Goal: Transaction & Acquisition: Subscribe to service/newsletter

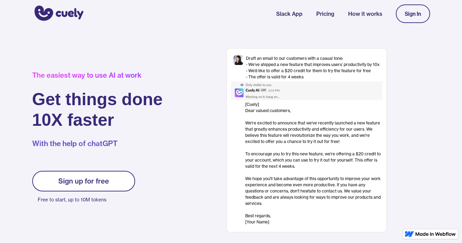
click at [331, 13] on link "Pricing" at bounding box center [325, 14] width 18 height 8
click at [287, 13] on link "Slack App" at bounding box center [289, 14] width 26 height 8
click at [412, 15] on div "Sign In" at bounding box center [413, 14] width 16 height 6
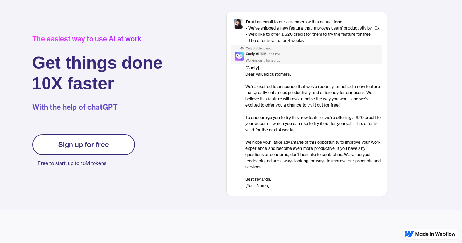
scroll to position [41, 0]
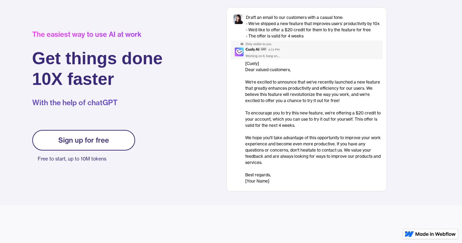
click at [89, 141] on div "Sign up for free" at bounding box center [83, 140] width 51 height 8
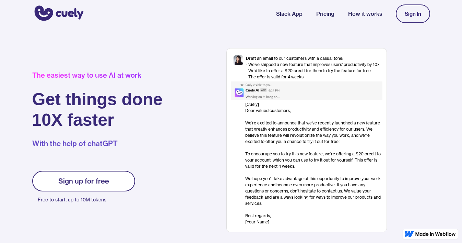
click at [117, 182] on link "Sign up for free" at bounding box center [83, 181] width 103 height 21
click at [75, 178] on div "Sign up for free" at bounding box center [83, 181] width 51 height 8
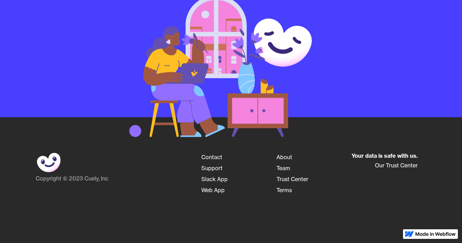
scroll to position [986, 0]
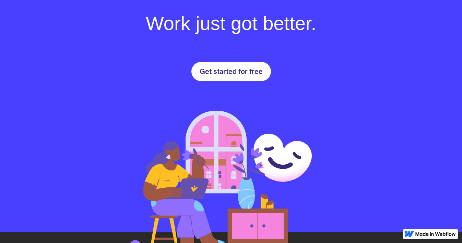
click at [235, 70] on div "Get started for free" at bounding box center [231, 71] width 63 height 8
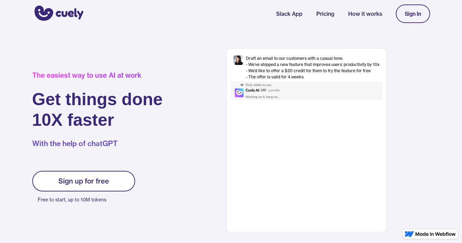
scroll to position [11, 0]
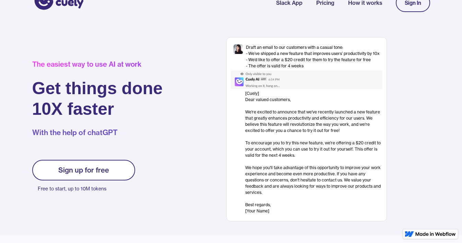
click at [87, 181] on div "Sign up for free Free to start, up to 10M tokens" at bounding box center [83, 177] width 103 height 34
click at [100, 168] on div "Sign up for free" at bounding box center [83, 170] width 51 height 8
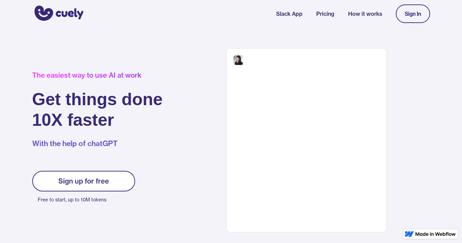
click at [410, 14] on div "Sign In" at bounding box center [413, 14] width 16 height 6
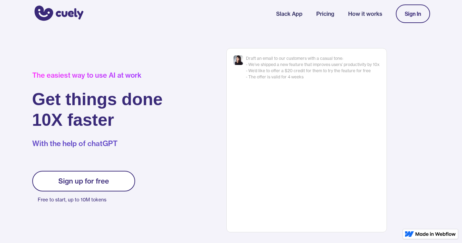
click at [415, 6] on link "Sign In" at bounding box center [413, 13] width 34 height 19
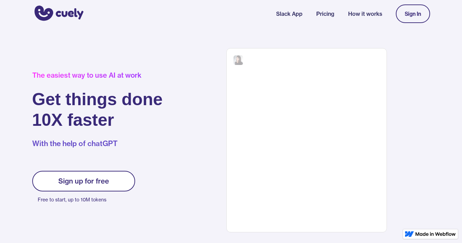
click at [415, 11] on div "Sign In" at bounding box center [413, 14] width 16 height 6
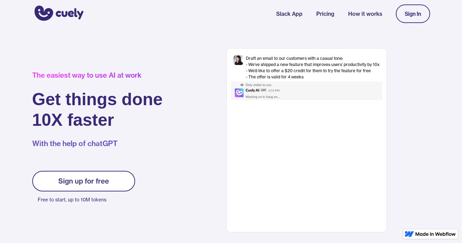
click at [356, 10] on link "How it works" at bounding box center [365, 14] width 34 height 8
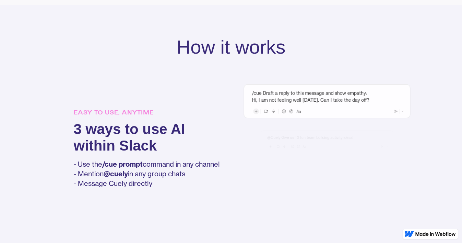
scroll to position [436, 0]
